Goal: Task Accomplishment & Management: Use online tool/utility

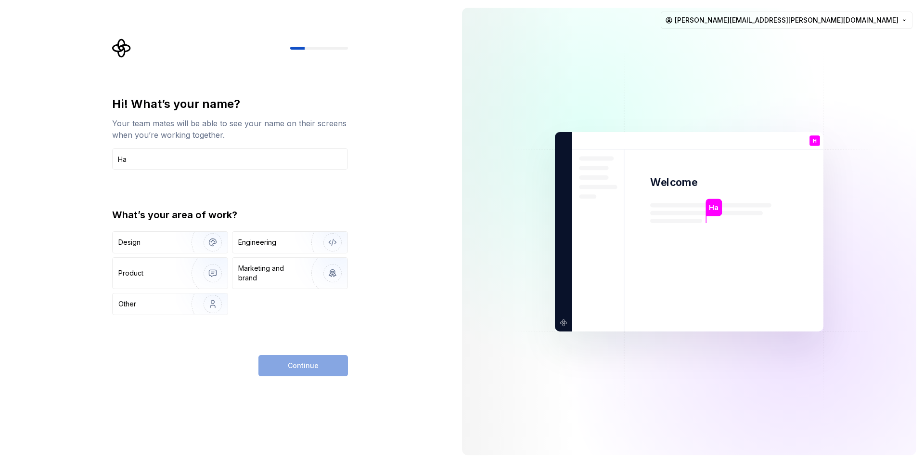
type input "H"
type input "Jani"
click at [176, 245] on img "button" at bounding box center [207, 242] width 62 height 65
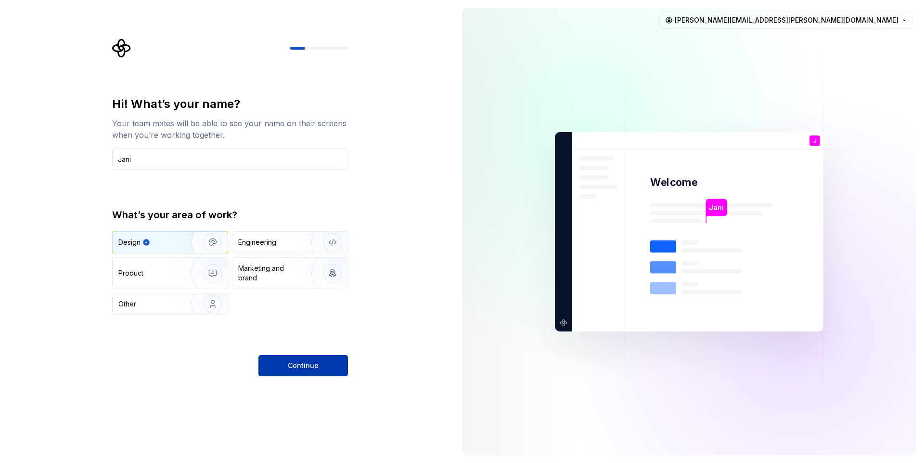
click at [295, 360] on button "Continue" at bounding box center [304, 365] width 90 height 21
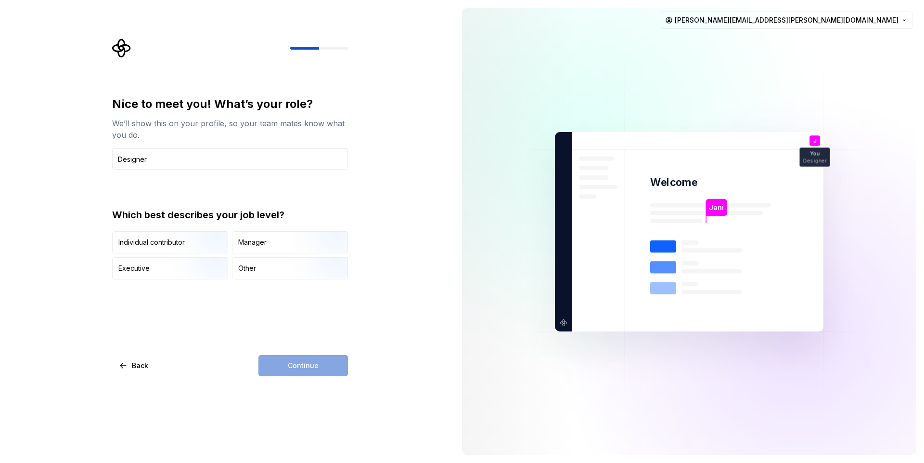
type input "Designer"
click at [330, 370] on div "Continue" at bounding box center [304, 365] width 90 height 21
click at [244, 266] on div "Other" at bounding box center [247, 268] width 18 height 10
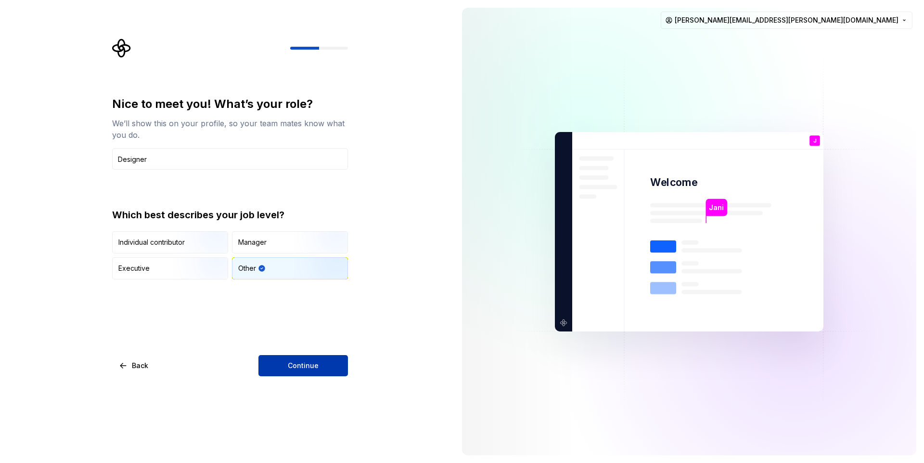
click at [300, 373] on button "Continue" at bounding box center [304, 365] width 90 height 21
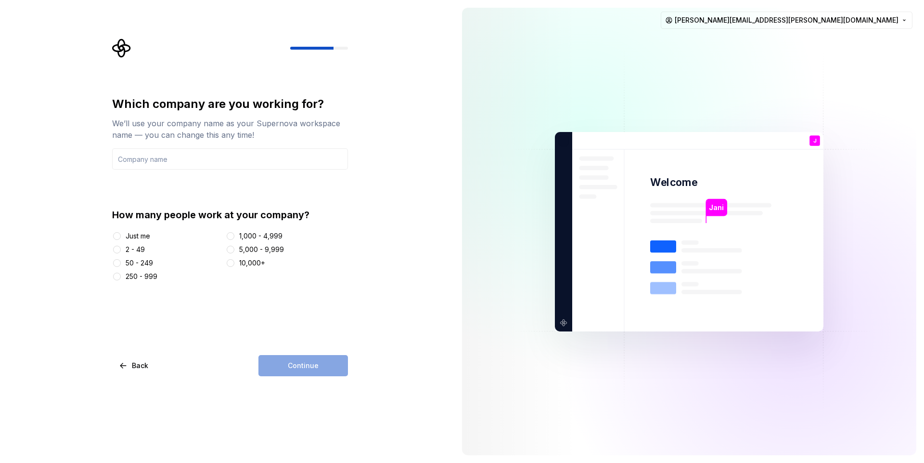
click at [140, 262] on div "50 - 249" at bounding box center [139, 263] width 27 height 10
click at [121, 262] on button "50 - 249" at bounding box center [117, 263] width 8 height 8
click at [155, 155] on input "text" at bounding box center [230, 158] width 236 height 21
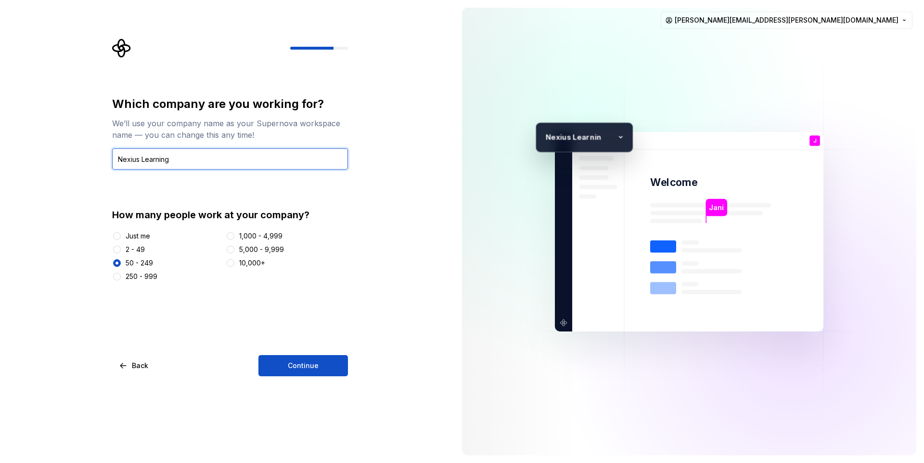
type input "Nexius Learning"
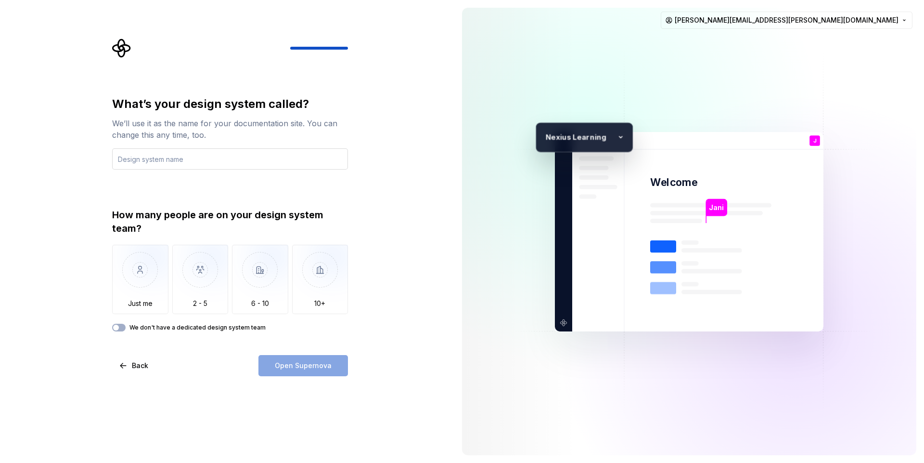
click at [223, 162] on input "text" at bounding box center [230, 158] width 236 height 21
type input "Nex UI"
click at [198, 326] on label "We don't have a dedicated design system team" at bounding box center [198, 328] width 136 height 8
click at [126, 326] on button "We don't have a dedicated design system team" at bounding box center [118, 328] width 13 height 8
click at [198, 326] on label "We don't have a dedicated design system team" at bounding box center [198, 328] width 136 height 8
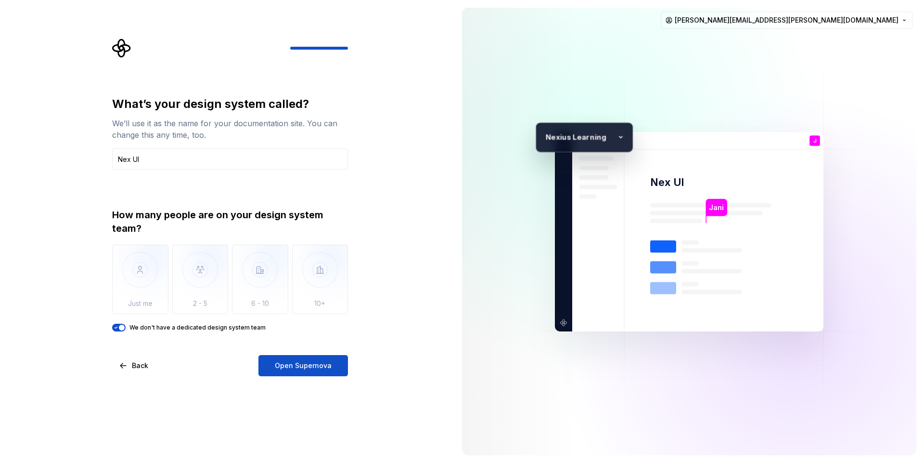
click at [126, 326] on button "We don't have a dedicated design system team" at bounding box center [118, 328] width 13 height 8
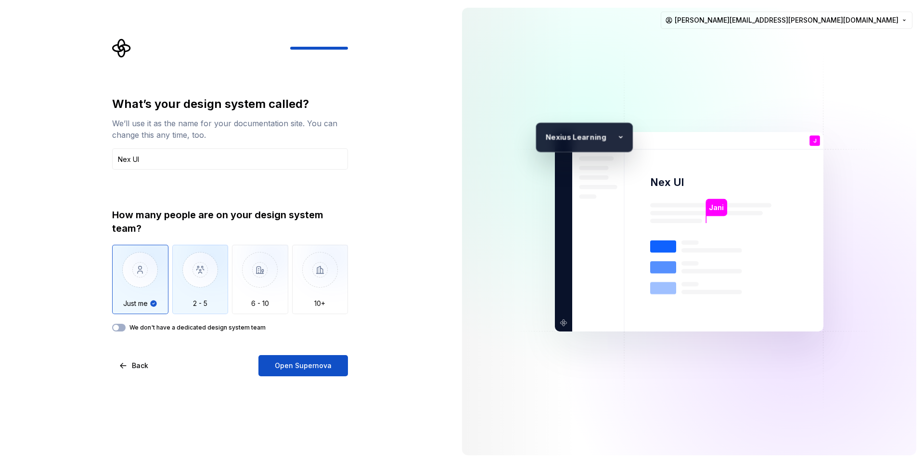
click at [218, 290] on img "button" at bounding box center [200, 277] width 56 height 65
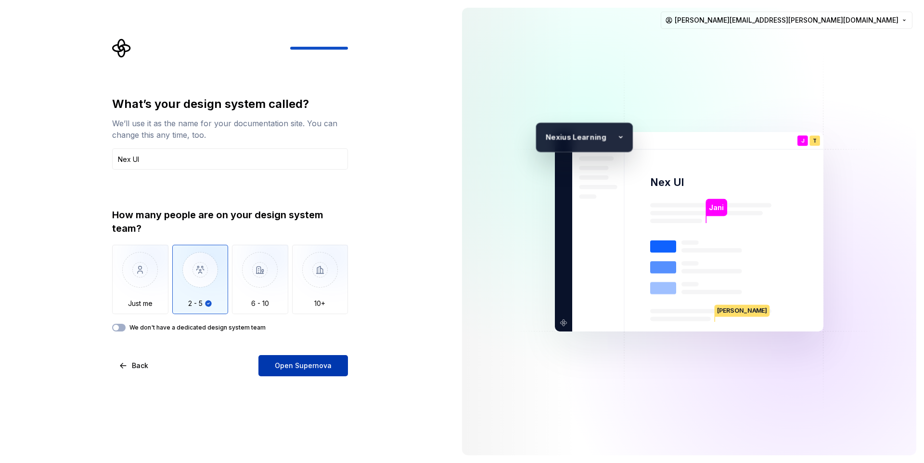
click at [318, 370] on span "Open Supernova" at bounding box center [303, 366] width 57 height 10
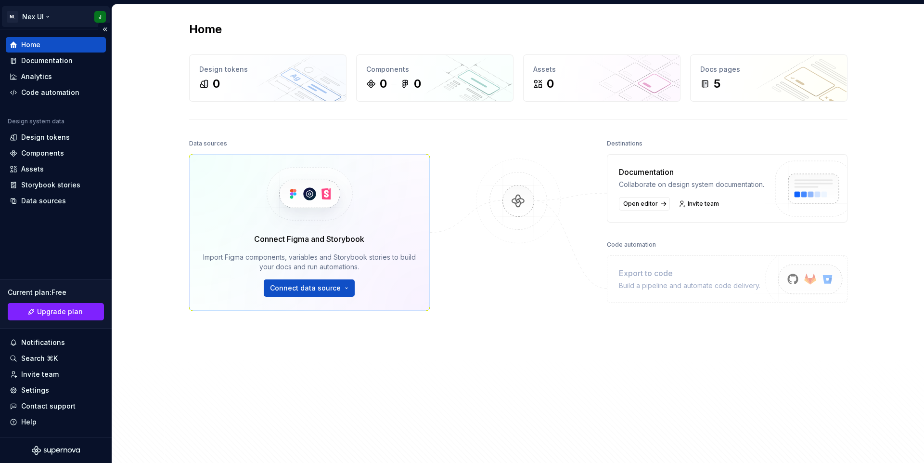
click at [104, 13] on html "NL Nex UI J Home Documentation Analytics Code automation Design system data Des…" at bounding box center [462, 231] width 924 height 463
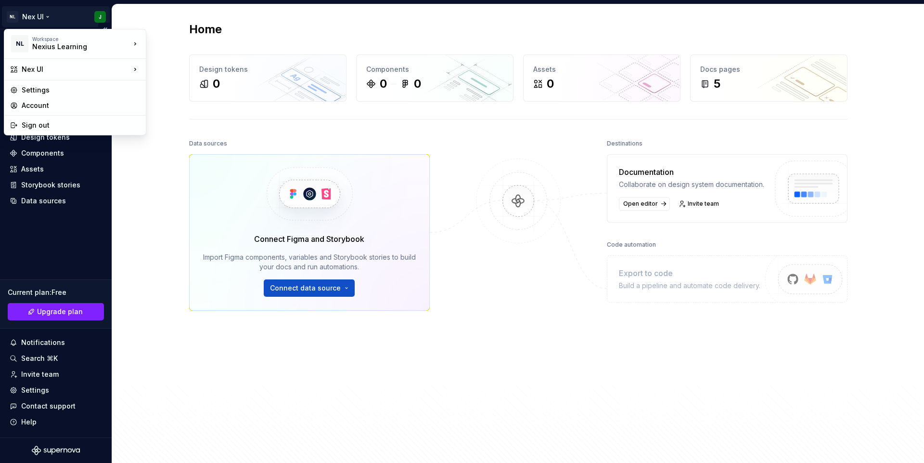
click at [104, 13] on html "NL Nex UI J Home Documentation Analytics Code automation Design system data Des…" at bounding box center [462, 231] width 924 height 463
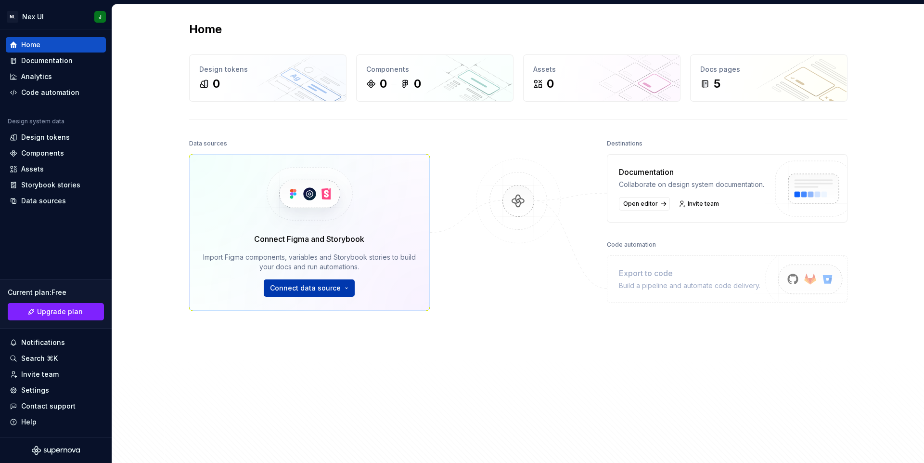
click at [321, 291] on html "NL Nex UI J Home Documentation Analytics Code automation Design system data Des…" at bounding box center [462, 231] width 924 height 463
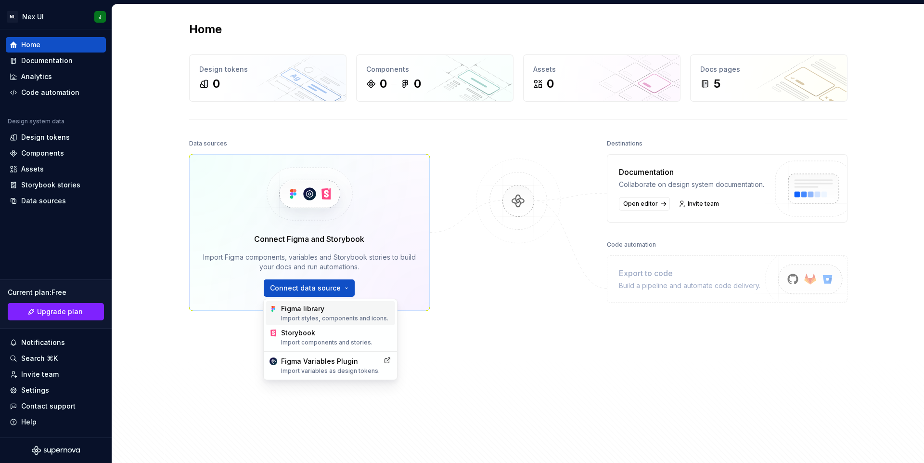
click at [310, 314] on div "Import styles, components and icons." at bounding box center [336, 318] width 110 height 8
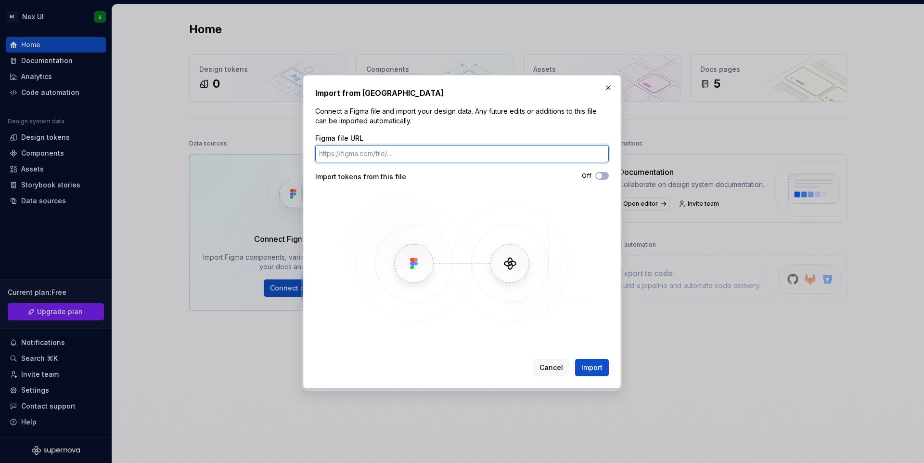
click at [401, 154] on input "Figma file URL" at bounding box center [462, 153] width 294 height 17
paste input "Fazekas.Attila@nexius.hu"
type input "Fazekas.Attila@nexius.hu"
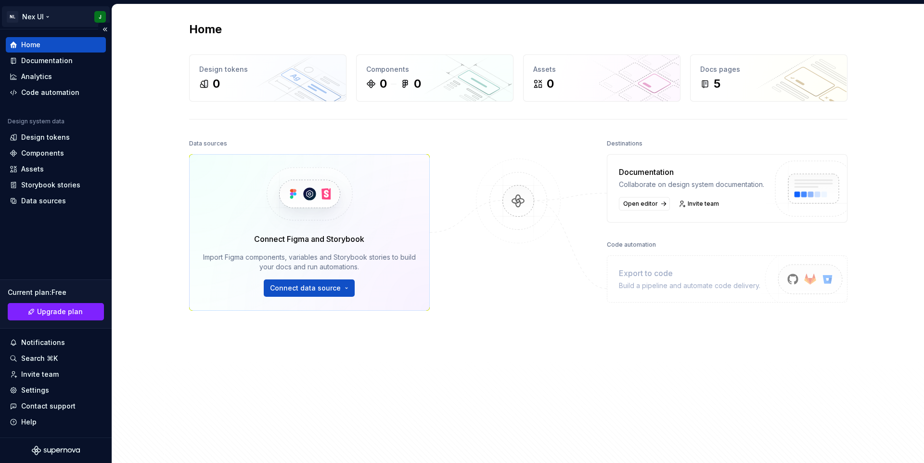
click at [52, 14] on html "NL Nex UI J Home Documentation Analytics Code automation Design system data Des…" at bounding box center [462, 231] width 924 height 463
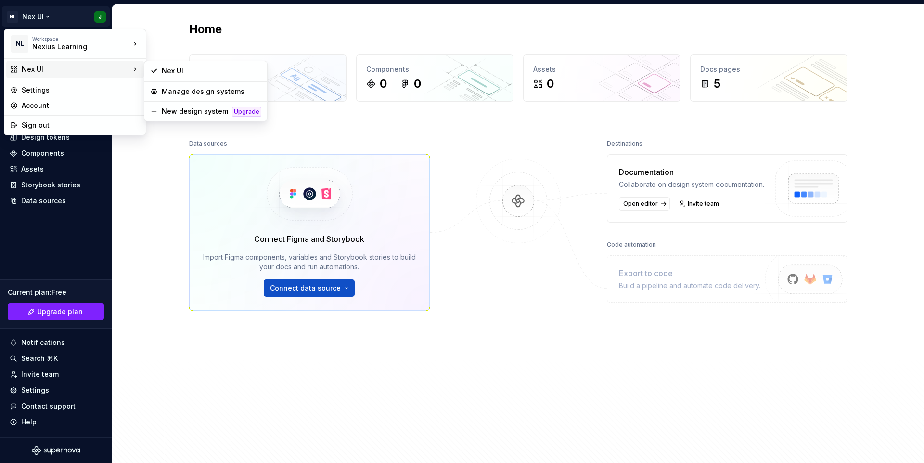
click at [70, 73] on div "Nex UI" at bounding box center [76, 70] width 109 height 10
click at [56, 358] on html "NL Nex UI J Home Documentation Analytics Code automation Design system data Des…" at bounding box center [462, 231] width 924 height 463
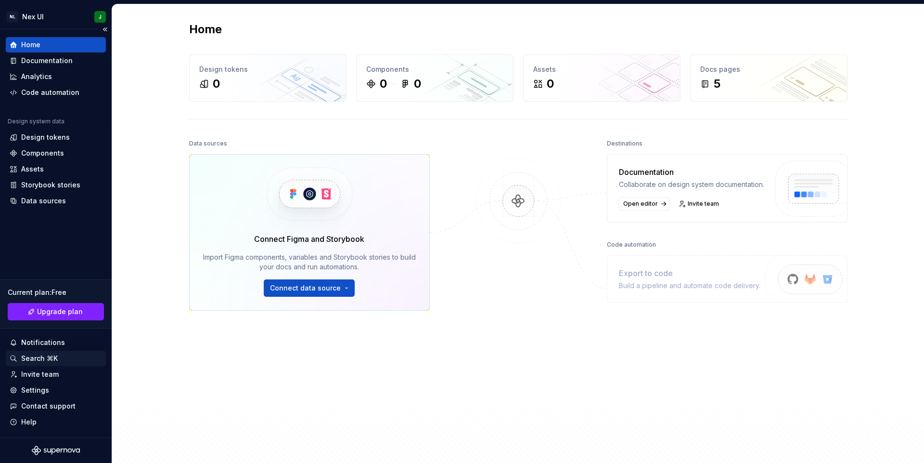
click at [52, 356] on div "Search ⌘K" at bounding box center [39, 358] width 37 height 10
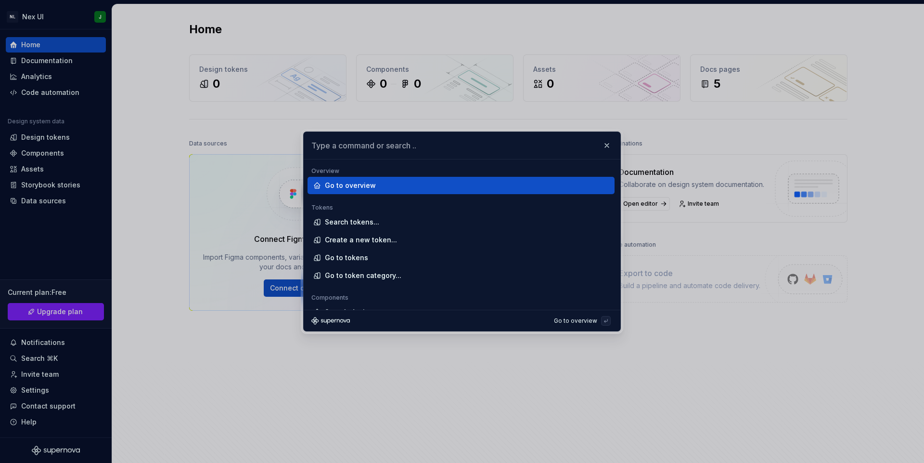
type input "Fazekas.Attila@nexius.hu"
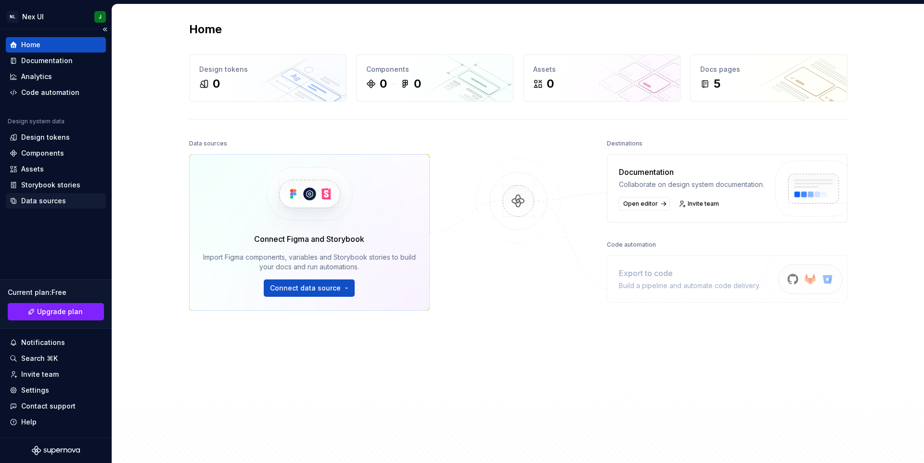
click at [74, 200] on div "Data sources" at bounding box center [56, 201] width 92 height 10
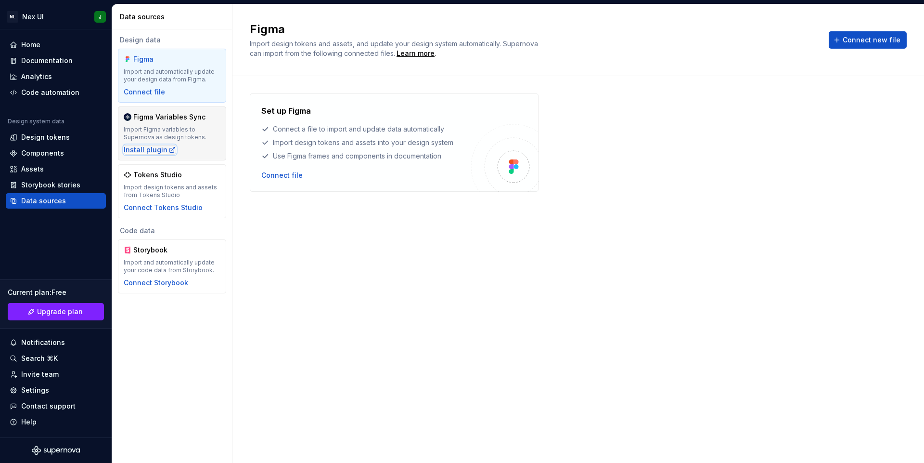
click at [153, 147] on div "Install plugin" at bounding box center [150, 150] width 52 height 10
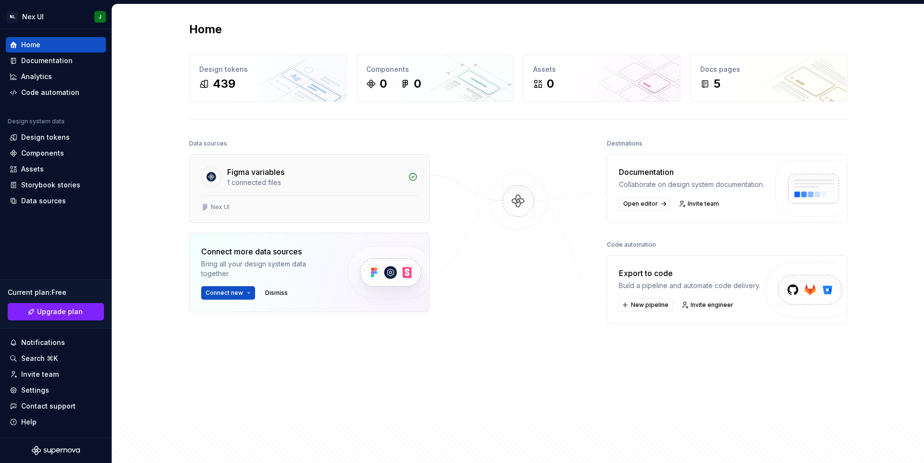
click at [265, 192] on div "Figma variables 1 connected files" at bounding box center [310, 175] width 240 height 40
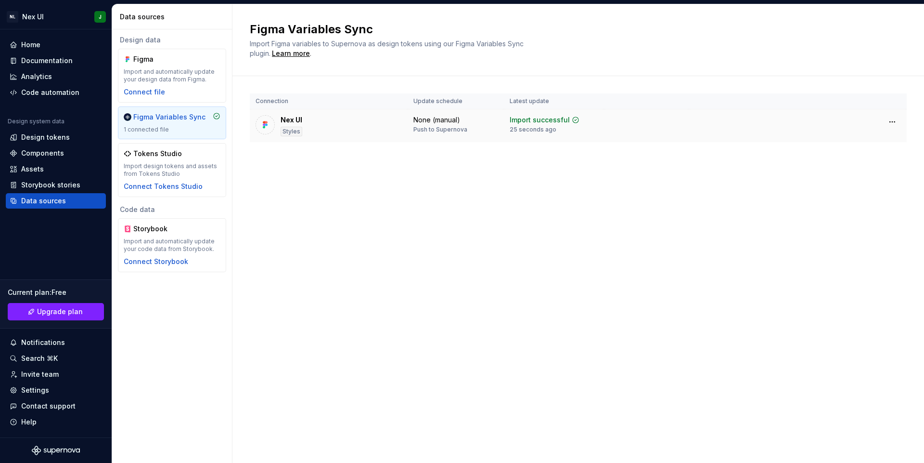
click at [269, 126] on img at bounding box center [265, 125] width 10 height 10
click at [159, 260] on div "Connect Storybook" at bounding box center [156, 262] width 65 height 10
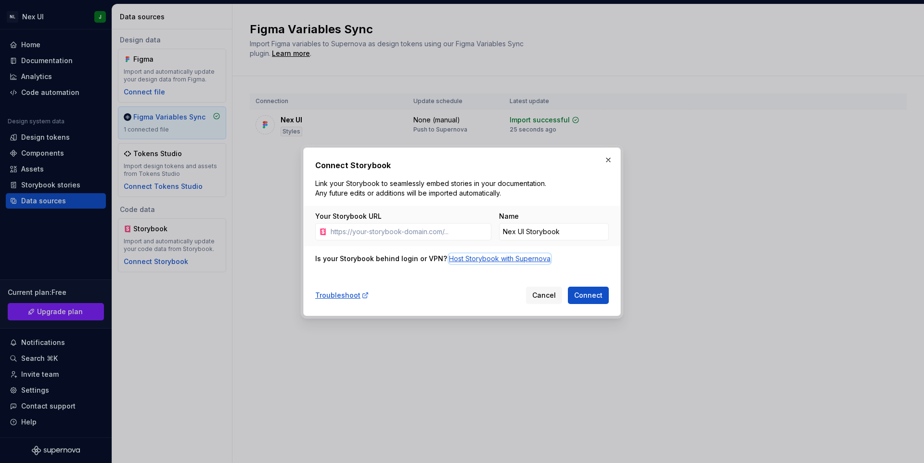
click at [481, 260] on div "Host Storybook with Supernova" at bounding box center [500, 259] width 102 height 10
click at [530, 224] on input "Nex UI Storybook" at bounding box center [554, 231] width 110 height 17
click at [455, 239] on input "Your Storybook URL" at bounding box center [409, 231] width 165 height 17
click at [608, 157] on button "button" at bounding box center [608, 159] width 13 height 13
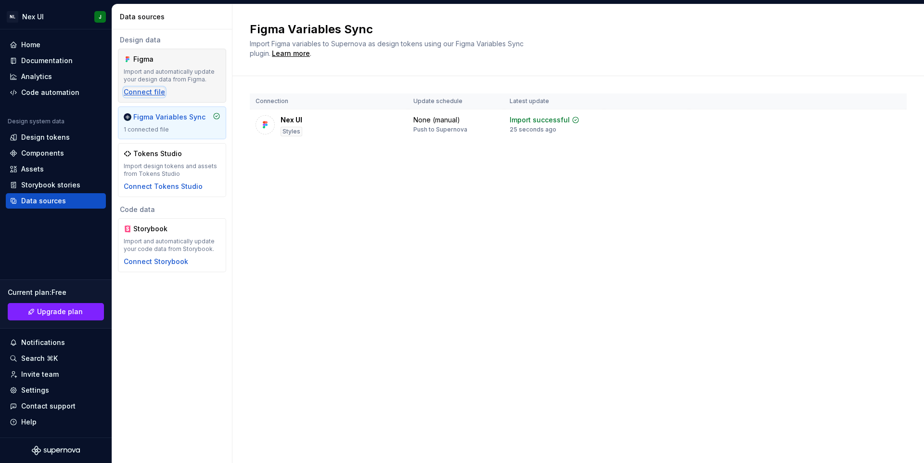
click at [151, 90] on div "Connect file" at bounding box center [144, 92] width 41 height 10
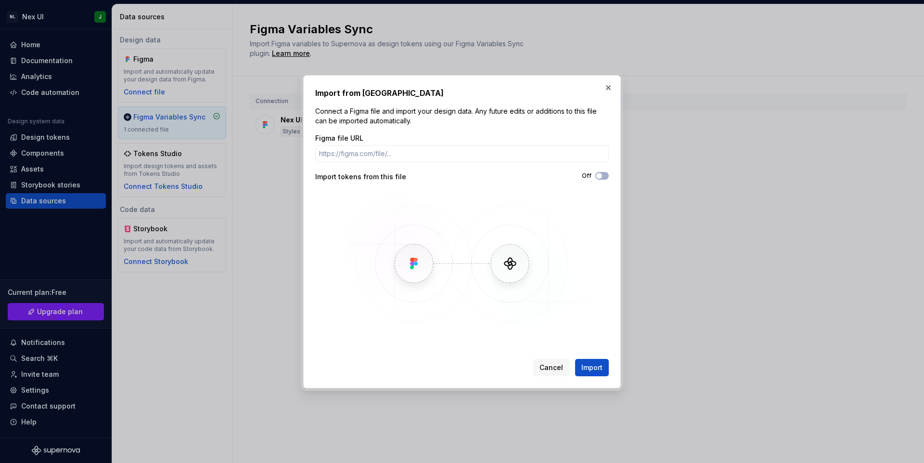
drag, startPoint x: 609, startPoint y: 84, endPoint x: 572, endPoint y: 136, distance: 63.6
click at [574, 124] on div "Import from Figma Connect a Figma file and import your design data. Any future …" at bounding box center [462, 232] width 323 height 318
click at [597, 172] on button "Off" at bounding box center [602, 176] width 13 height 8
click at [605, 84] on button "button" at bounding box center [608, 87] width 13 height 13
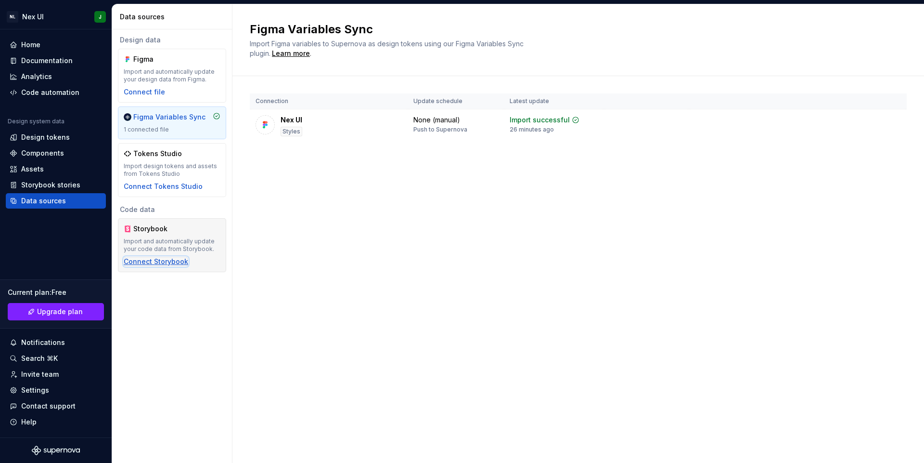
click at [165, 263] on div "Connect Storybook" at bounding box center [156, 262] width 65 height 10
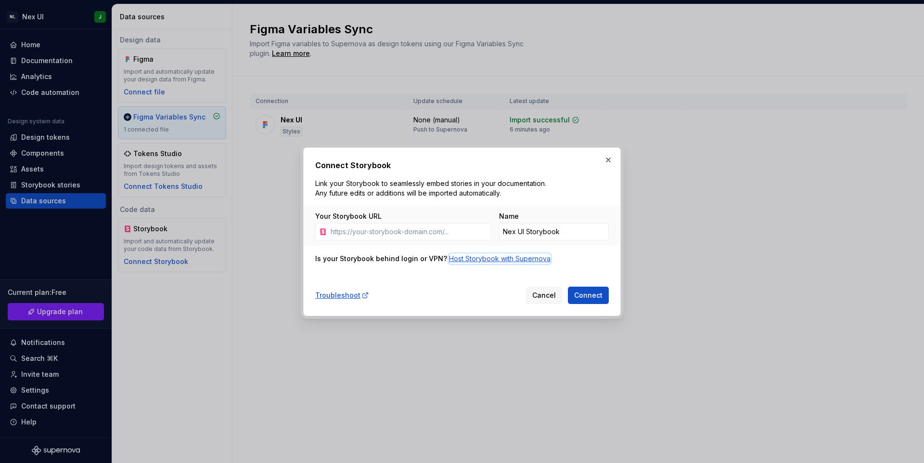
click at [499, 263] on div "Host Storybook with Supernova" at bounding box center [500, 259] width 102 height 10
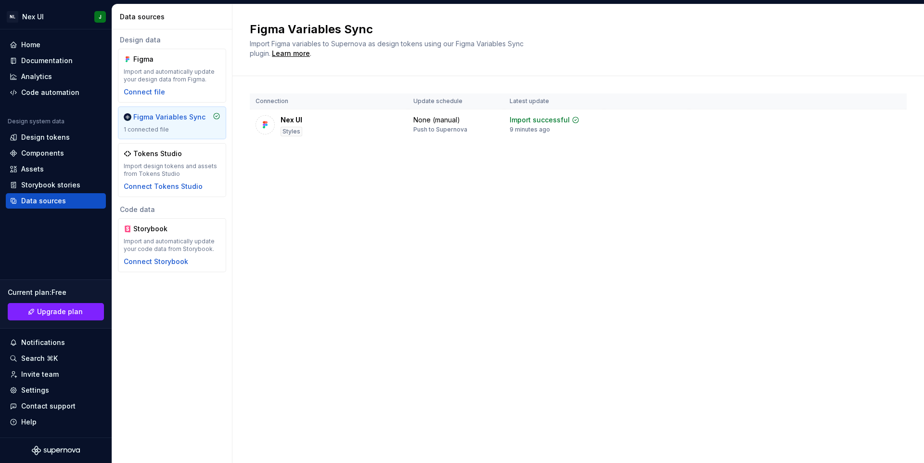
click at [285, 198] on div "Figma Variables Sync Import Figma variables to Supernova as design tokens using…" at bounding box center [579, 233] width 692 height 458
click at [402, 127] on div "Nex UI Styles" at bounding box center [329, 125] width 146 height 21
click at [286, 129] on div "Styles" at bounding box center [292, 132] width 22 height 10
click at [151, 259] on div "Connect Storybook" at bounding box center [156, 262] width 65 height 10
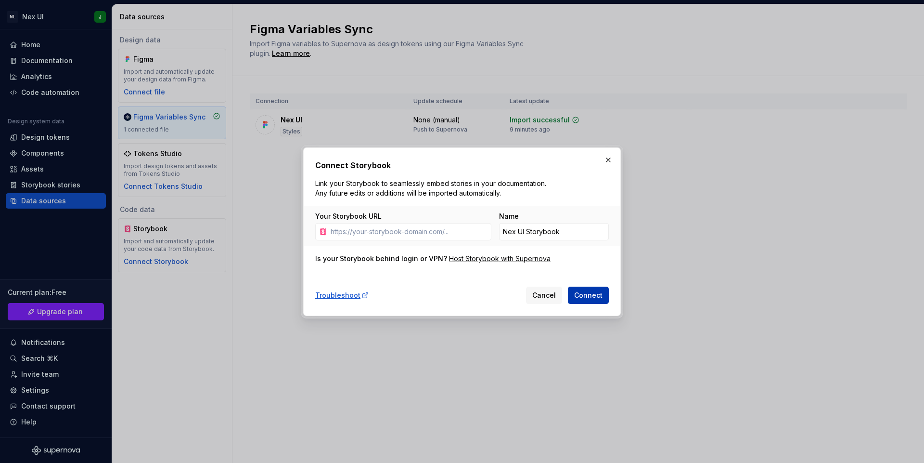
click at [590, 293] on span "Connect" at bounding box center [588, 295] width 28 height 10
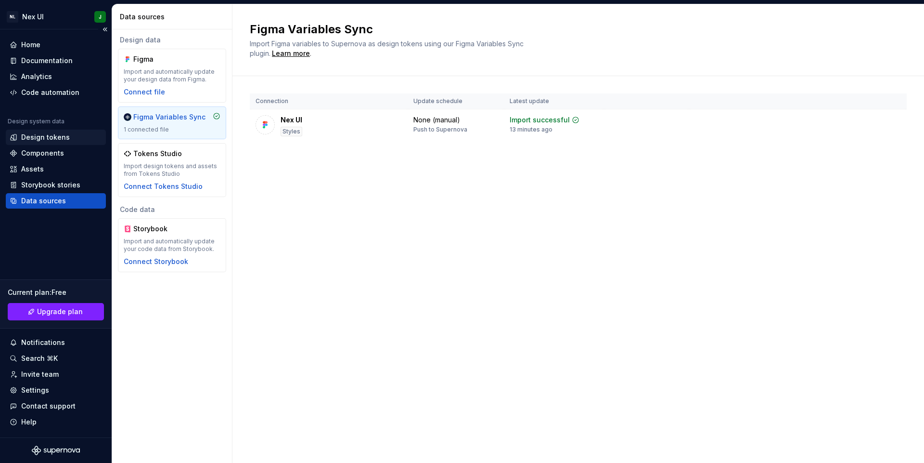
click at [50, 136] on div "Design tokens" at bounding box center [45, 137] width 49 height 10
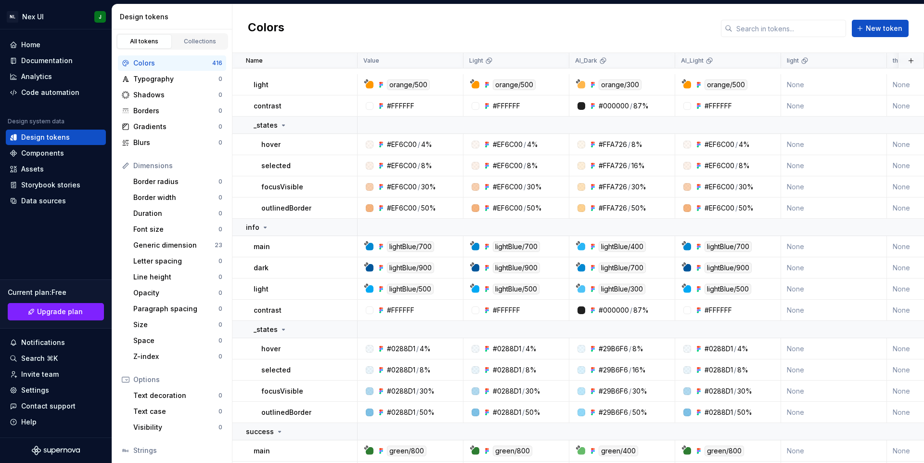
scroll to position [1381, 0]
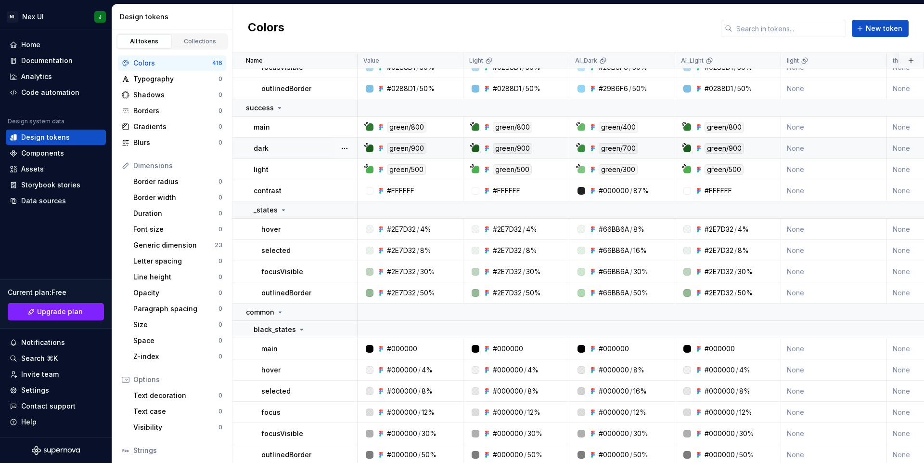
click at [367, 149] on div at bounding box center [370, 148] width 8 height 8
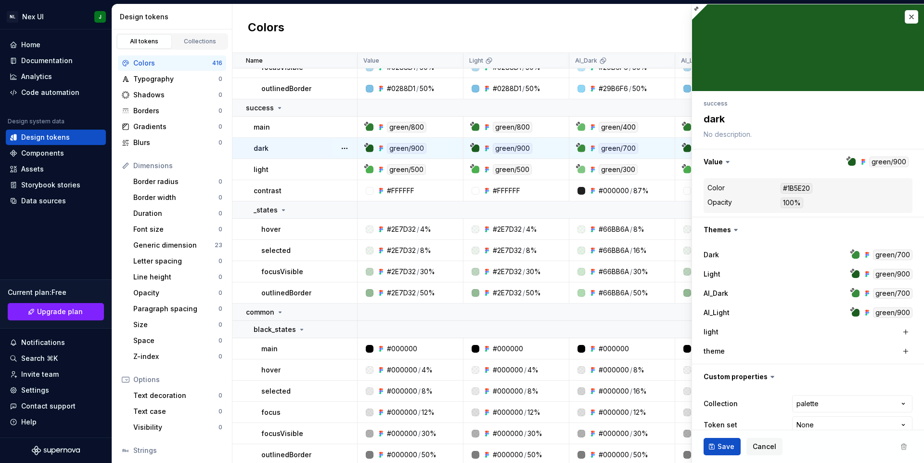
click at [367, 149] on div at bounding box center [370, 148] width 8 height 8
type textarea "*"
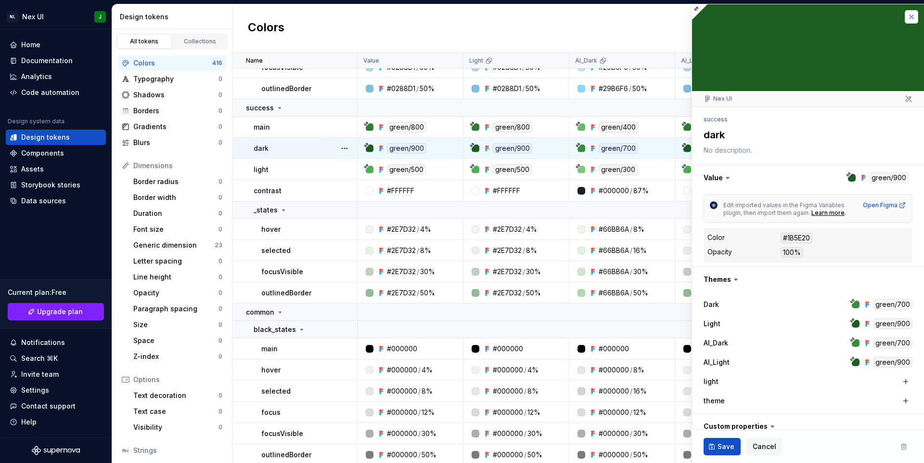
click at [905, 21] on button "button" at bounding box center [911, 16] width 13 height 13
